Goal: Task Accomplishment & Management: Manage account settings

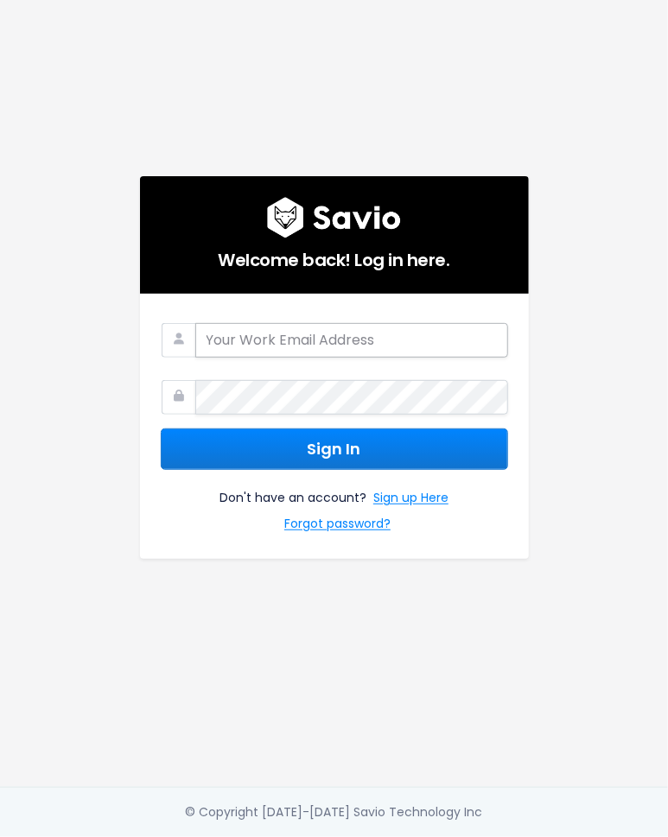
click at [396, 351] on input "email" at bounding box center [351, 340] width 313 height 35
click at [391, 345] on input "email" at bounding box center [351, 340] width 313 height 35
type input "max.donaldson@tradifyhq.com"
click at [611, 496] on div "Welcome back! Log in here. max.donaldson@tradifyhq.com Sign In Don't have an ac…" at bounding box center [334, 393] width 622 height 787
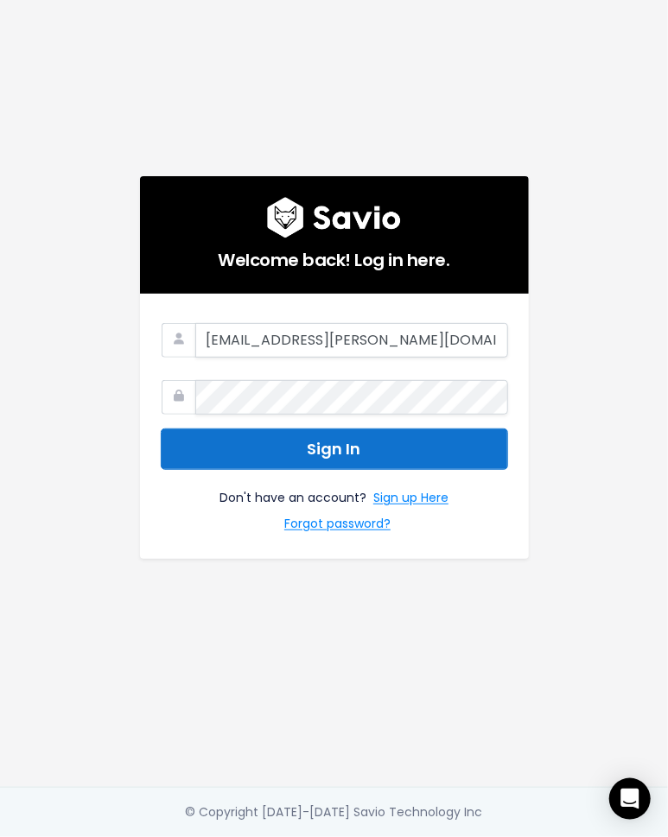
click at [326, 452] on button "Sign In" at bounding box center [334, 450] width 347 height 42
